Goal: Task Accomplishment & Management: Manage account settings

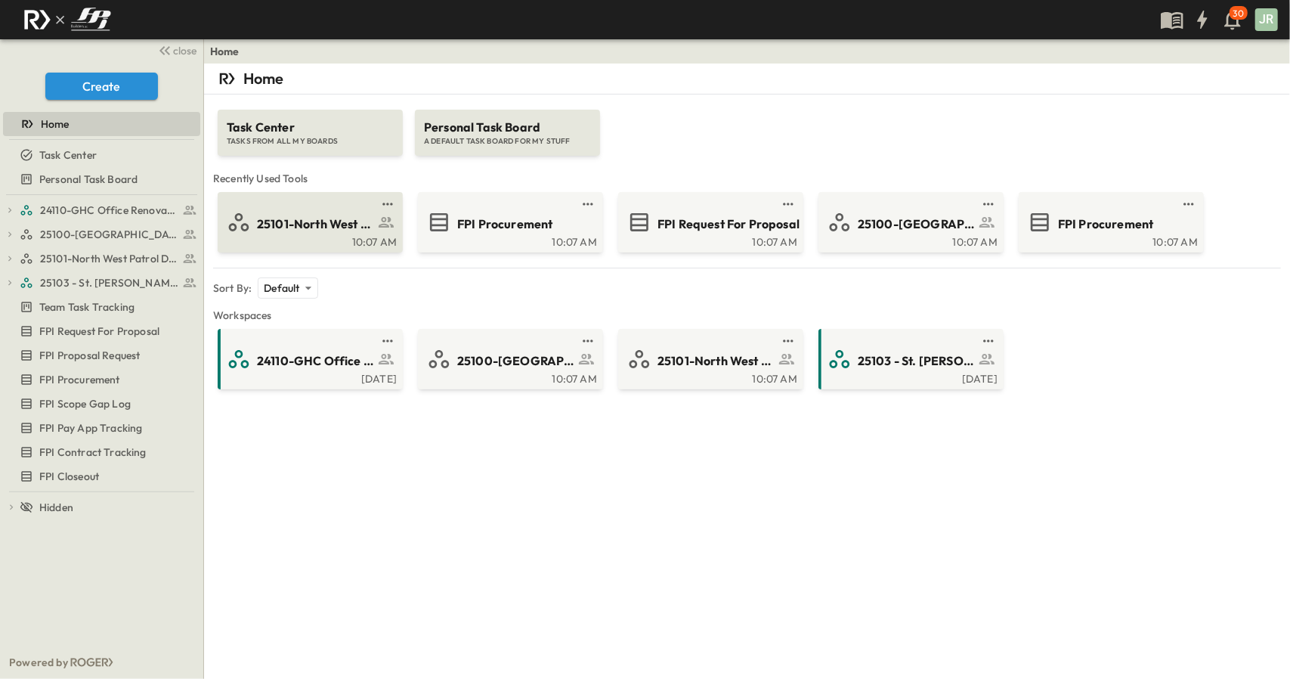
click at [302, 220] on span "25101-North West Patrol Division" at bounding box center [315, 223] width 117 height 17
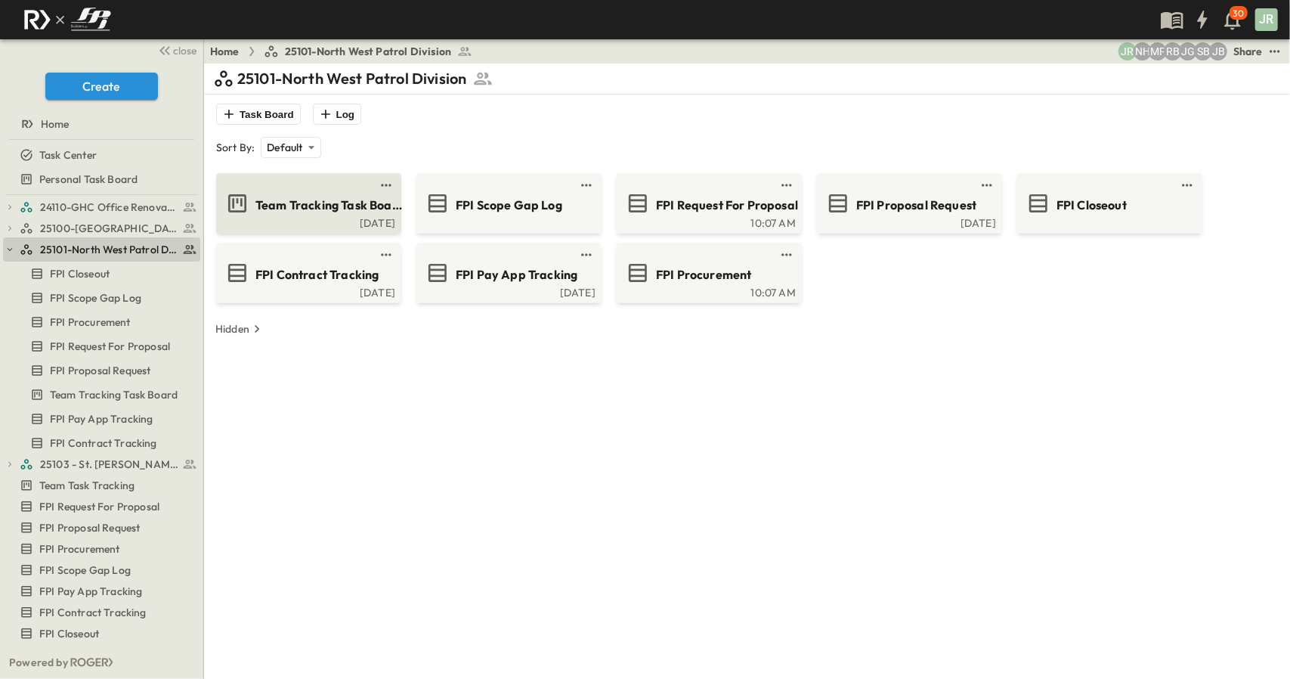
click at [320, 206] on span "Team Tracking Task Board" at bounding box center [328, 204] width 147 height 17
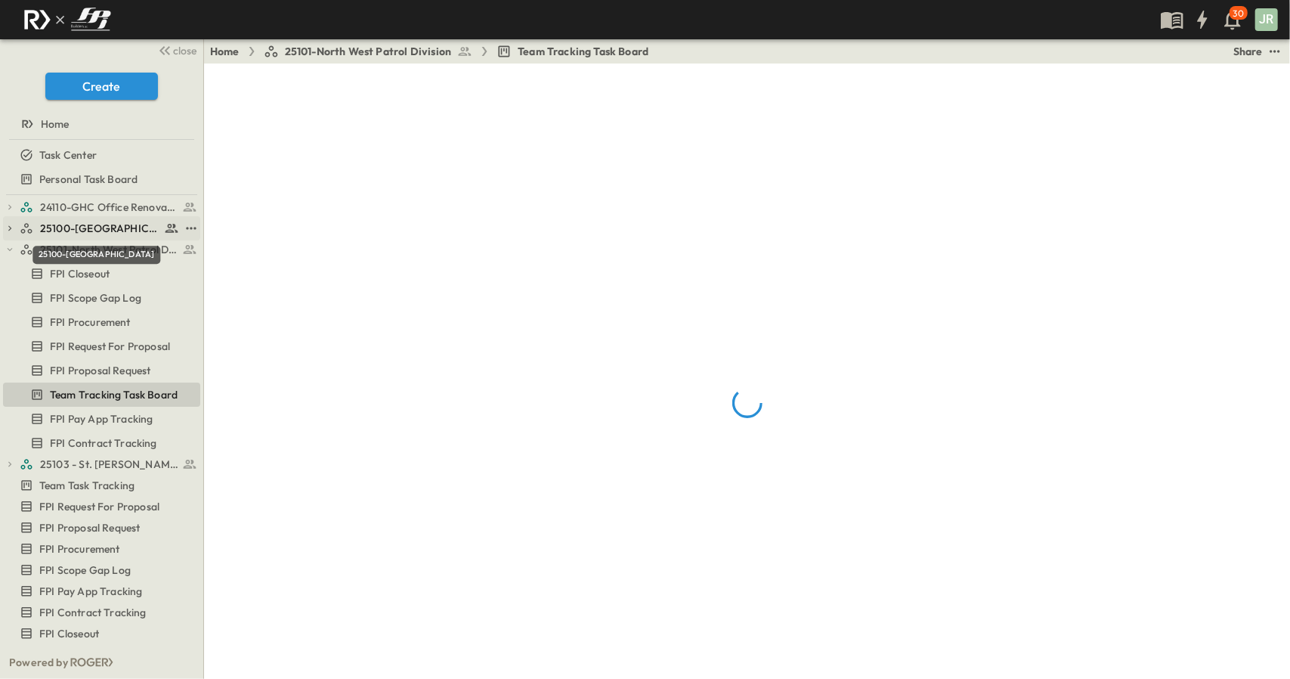
click at [88, 229] on span "25100-[GEOGRAPHIC_DATA]" at bounding box center [100, 228] width 120 height 15
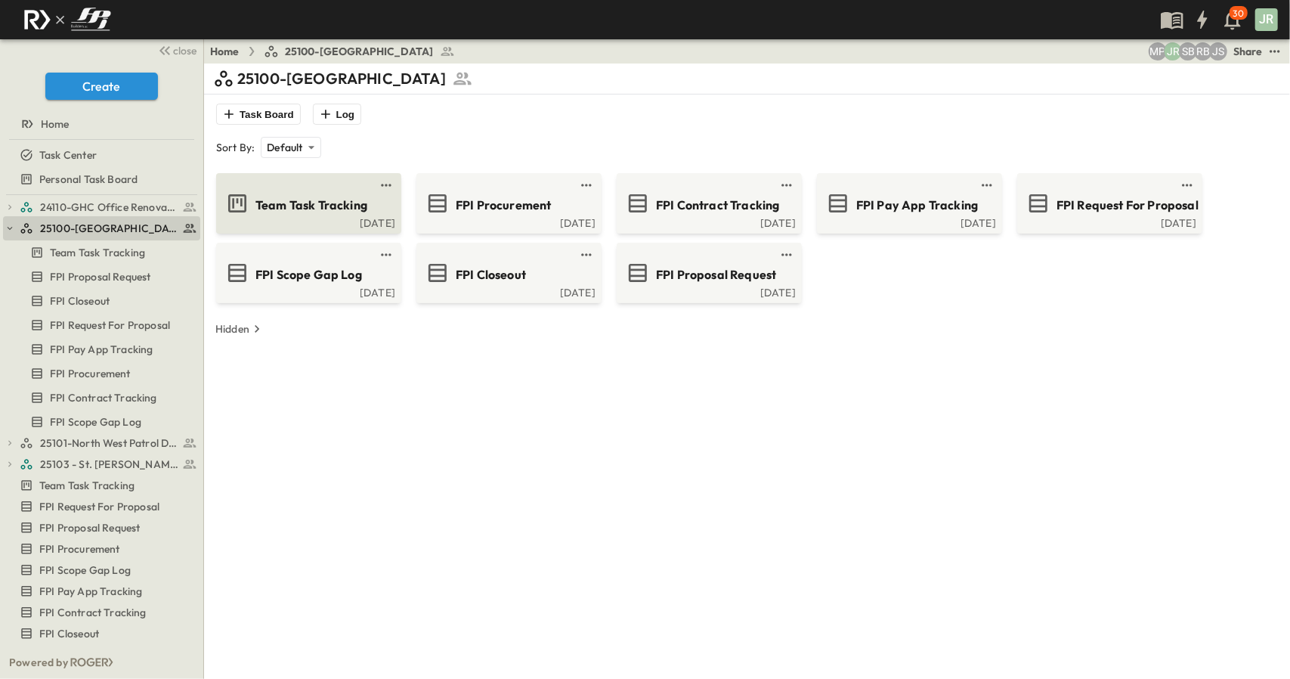
click at [289, 208] on span "Team Task Tracking" at bounding box center [311, 204] width 112 height 17
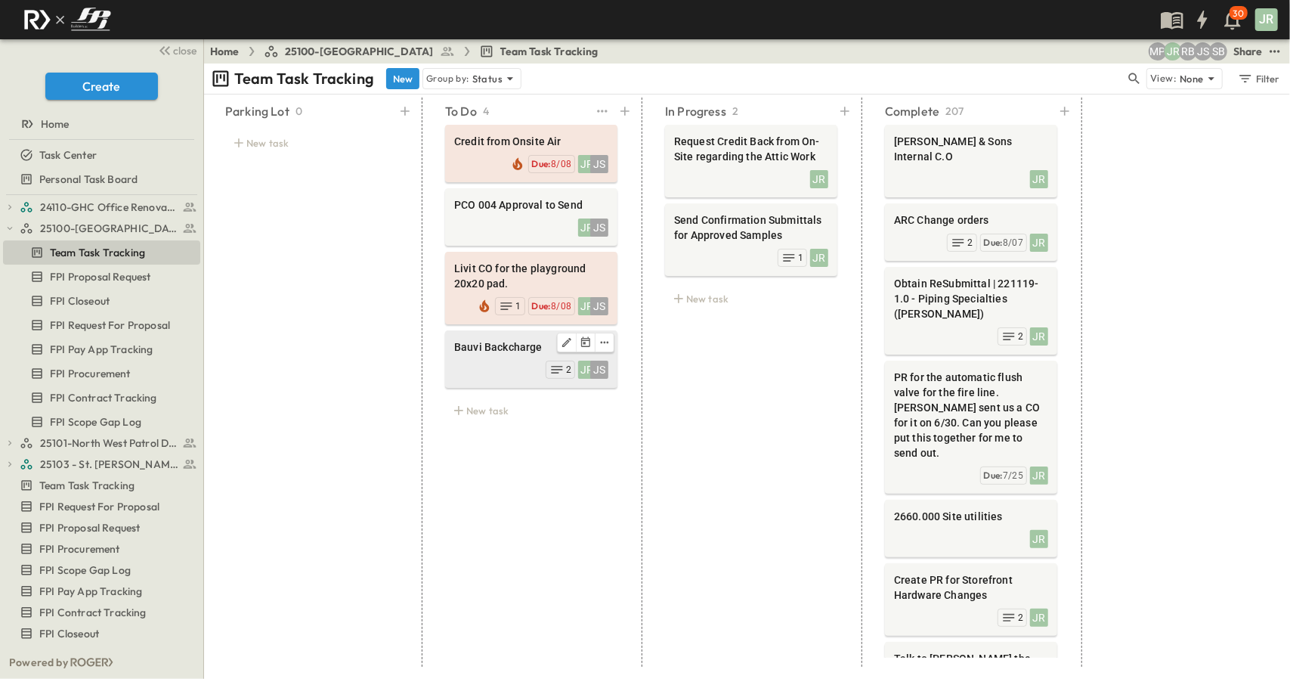
click at [490, 345] on span "Bauvi Backcharge" at bounding box center [531, 346] width 154 height 15
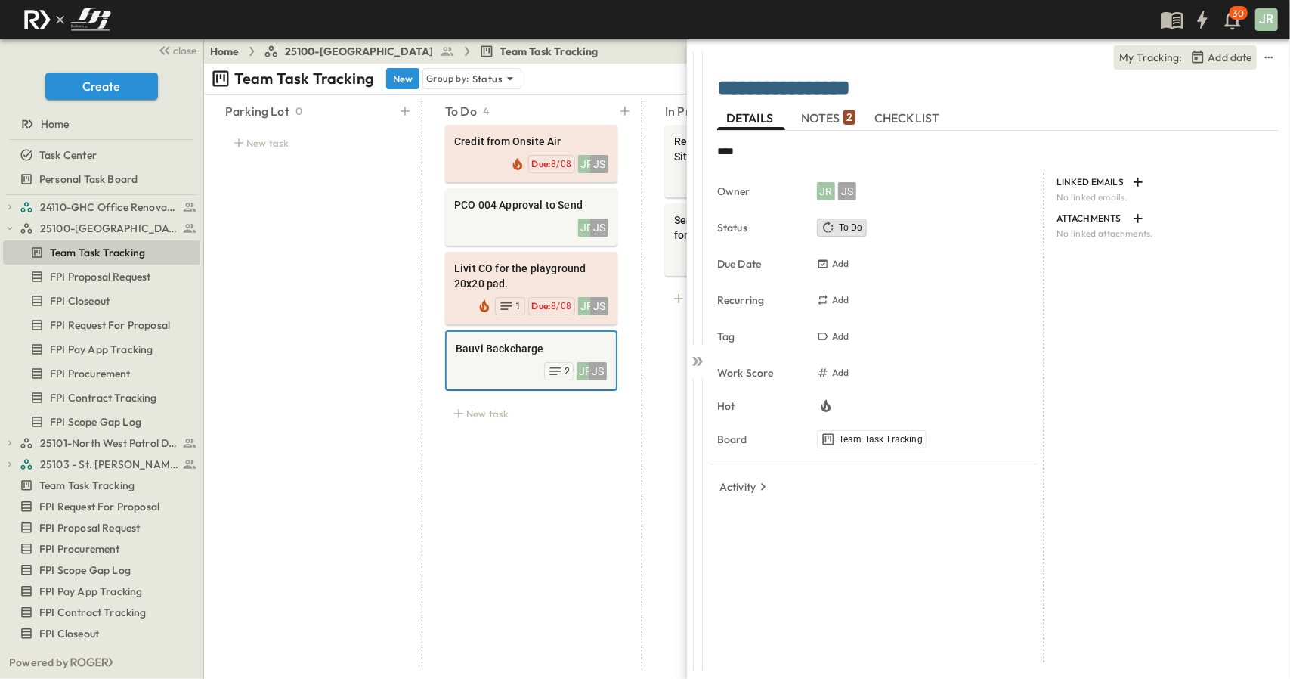
click at [841, 110] on button "NOTES 2" at bounding box center [828, 118] width 68 height 24
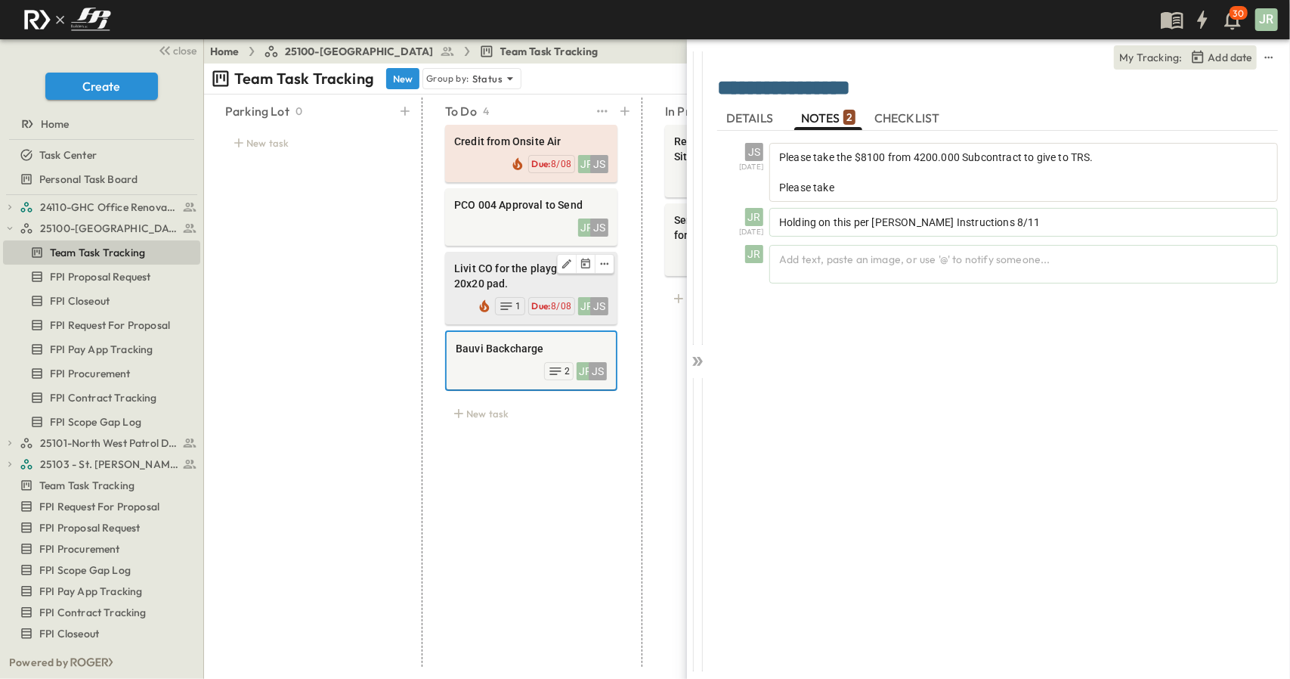
click at [516, 282] on span "Livit CO for the playground 20x20 pad." at bounding box center [531, 276] width 154 height 30
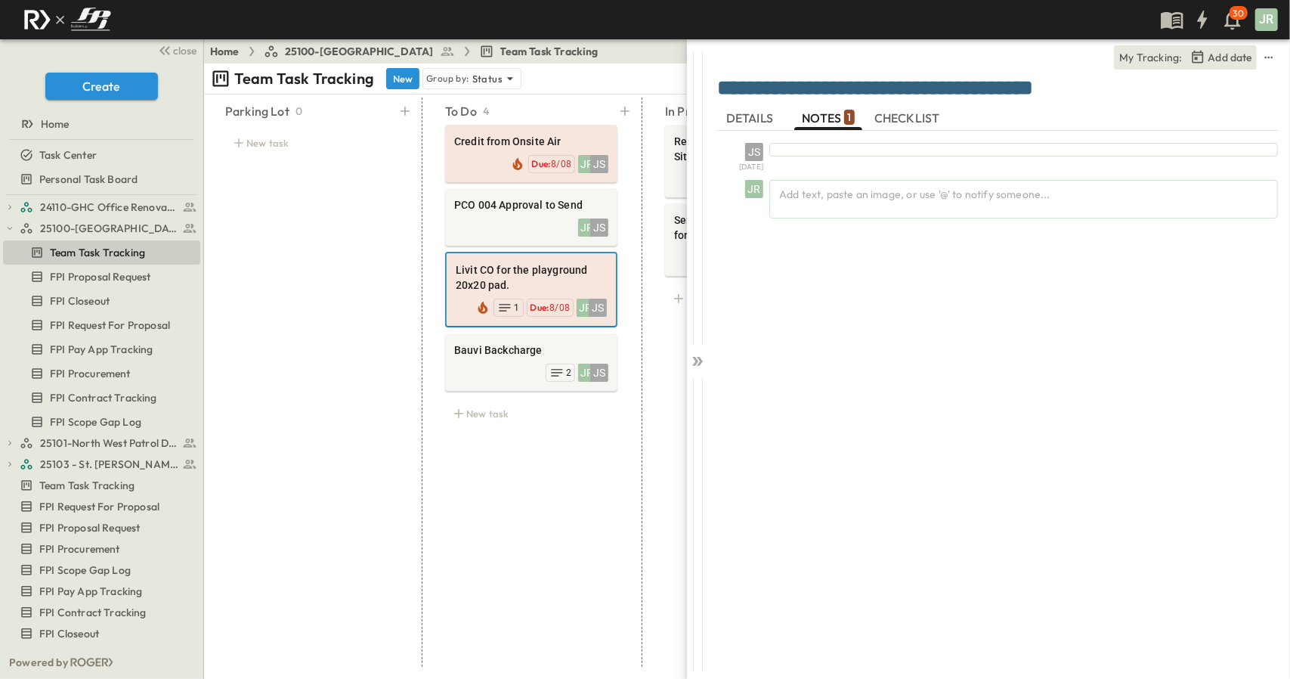
click at [843, 114] on span "NOTES 1" at bounding box center [828, 118] width 52 height 14
click at [742, 119] on span "DETAILS" at bounding box center [751, 118] width 50 height 14
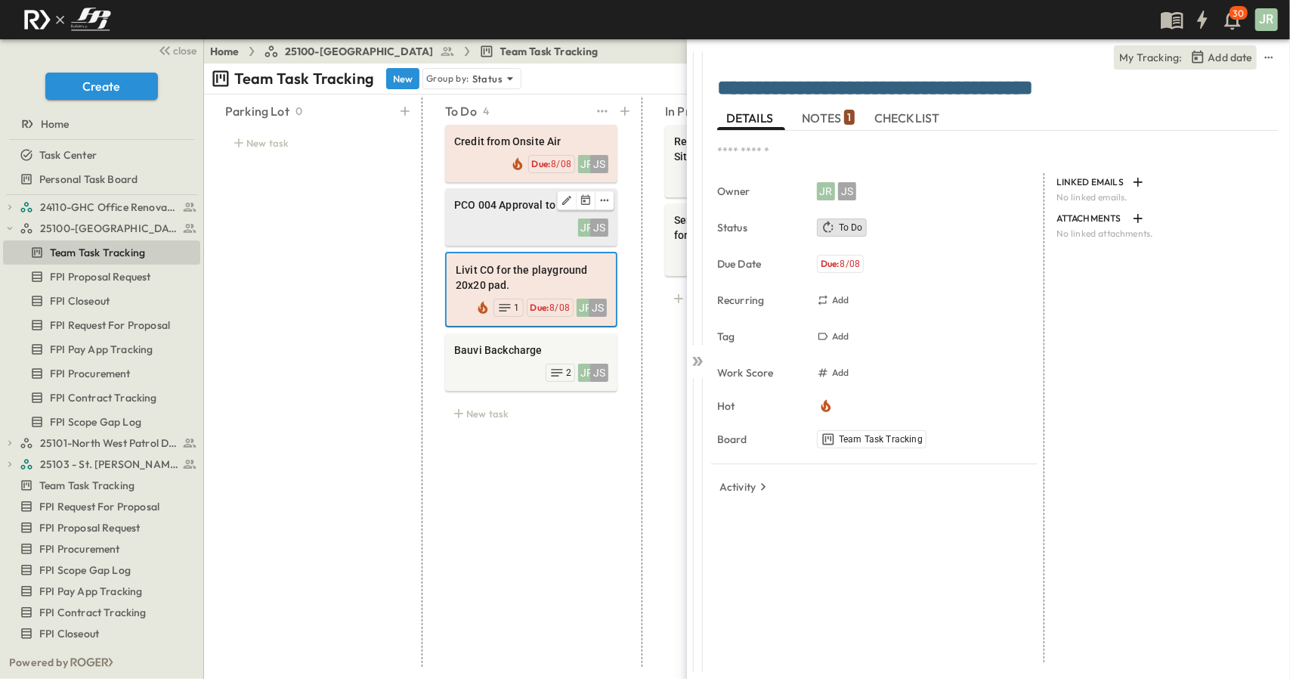
click at [512, 216] on div "JR JS" at bounding box center [531, 225] width 154 height 21
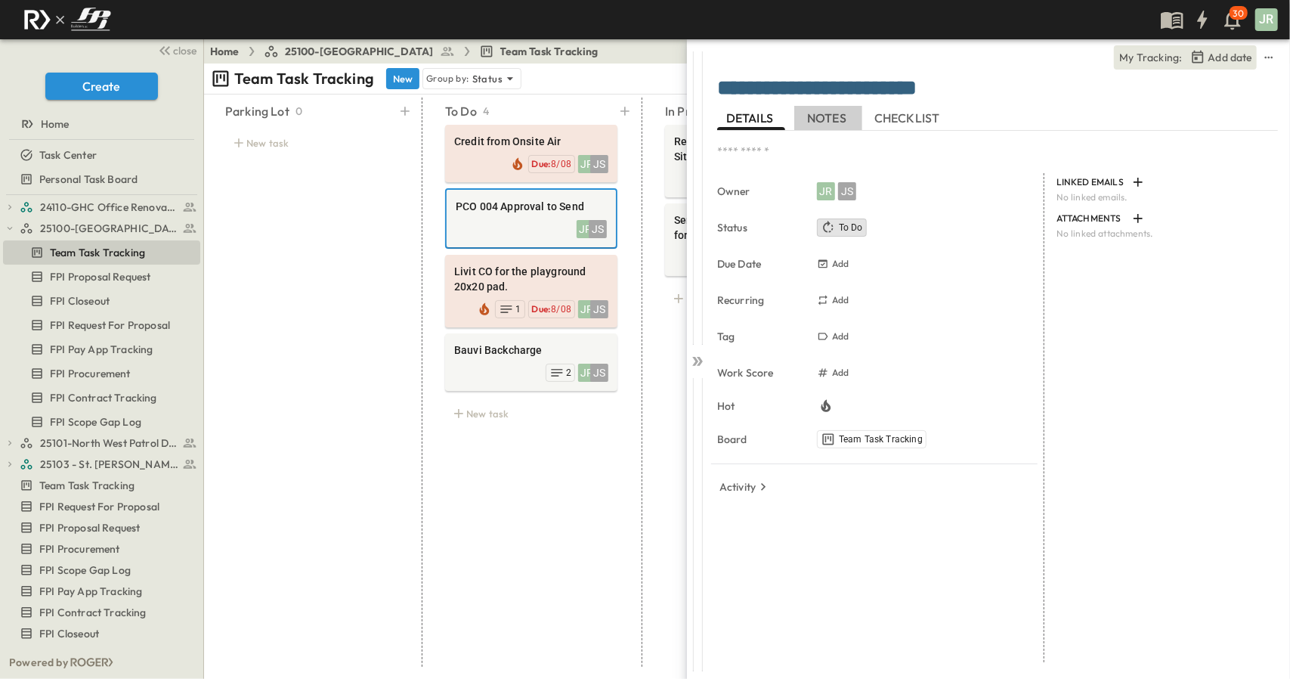
click at [825, 116] on span "NOTES" at bounding box center [828, 118] width 42 height 14
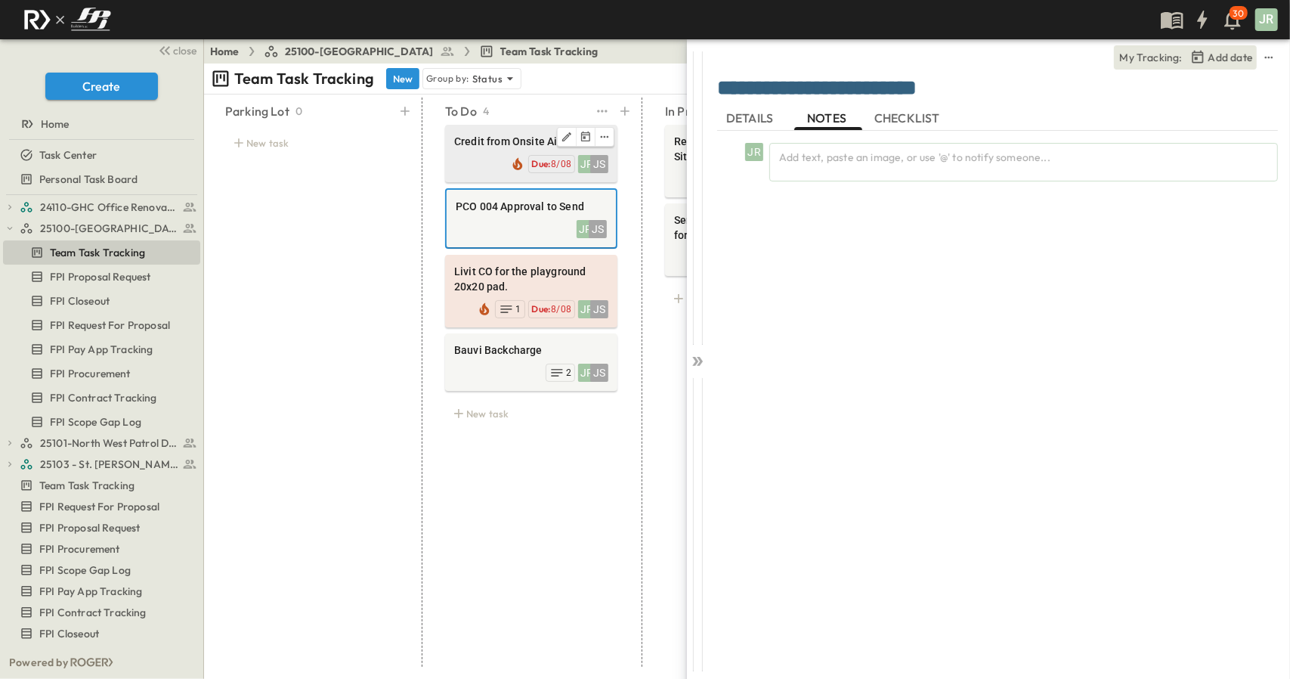
click at [507, 156] on div "JR JS Due: 8/08" at bounding box center [531, 162] width 154 height 21
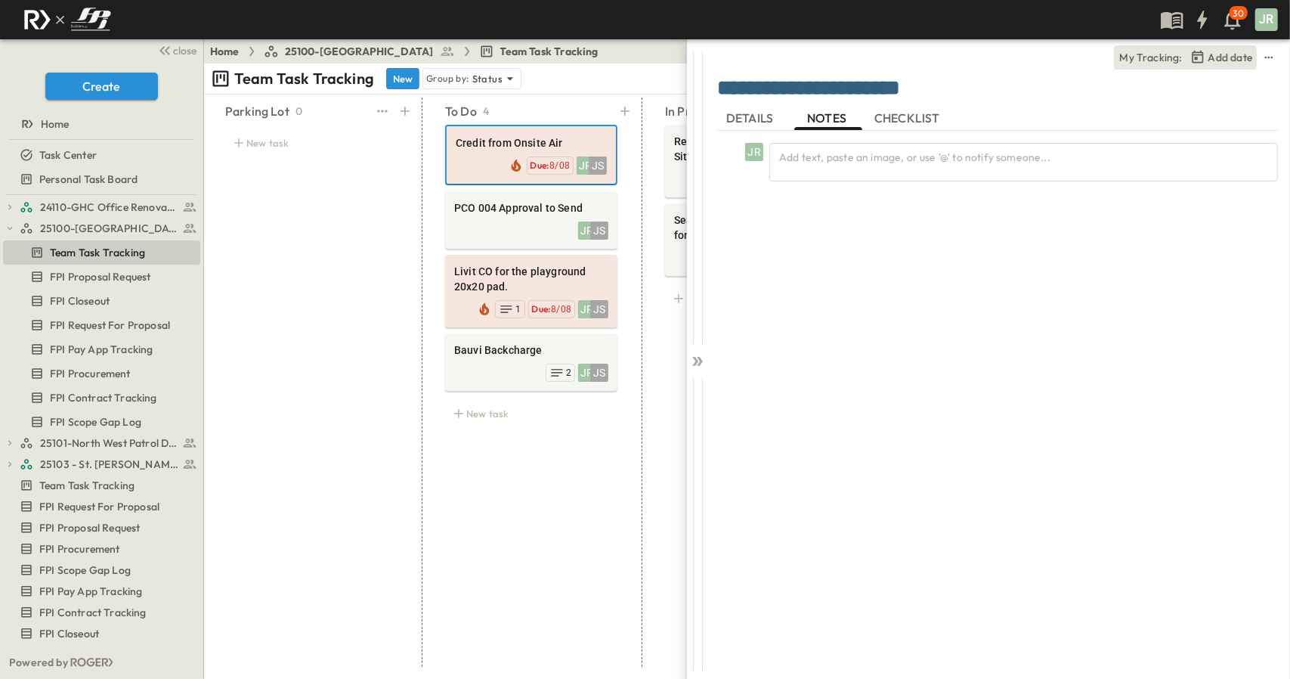
click at [330, 236] on div "Parking Lot 0 New task" at bounding box center [311, 381] width 209 height 569
click at [702, 360] on icon at bounding box center [700, 361] width 6 height 9
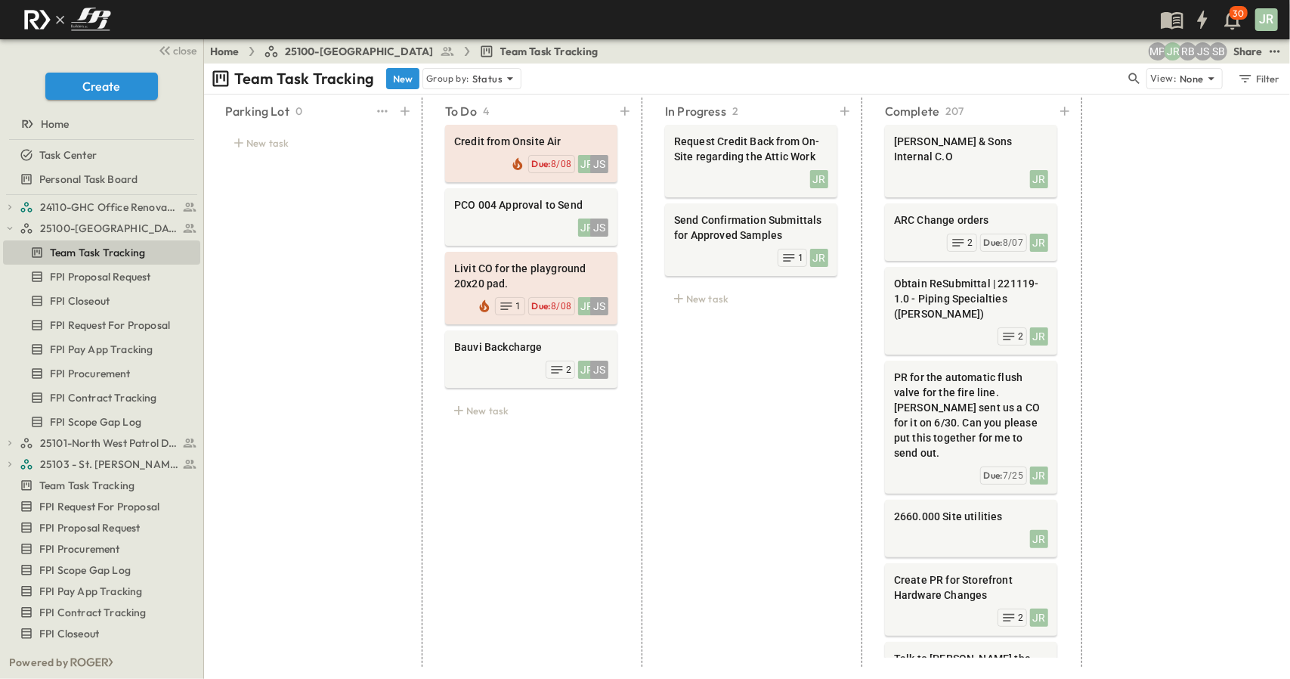
click at [308, 241] on div "Parking Lot 0 New task" at bounding box center [311, 381] width 209 height 569
